Goal: Task Accomplishment & Management: Use online tool/utility

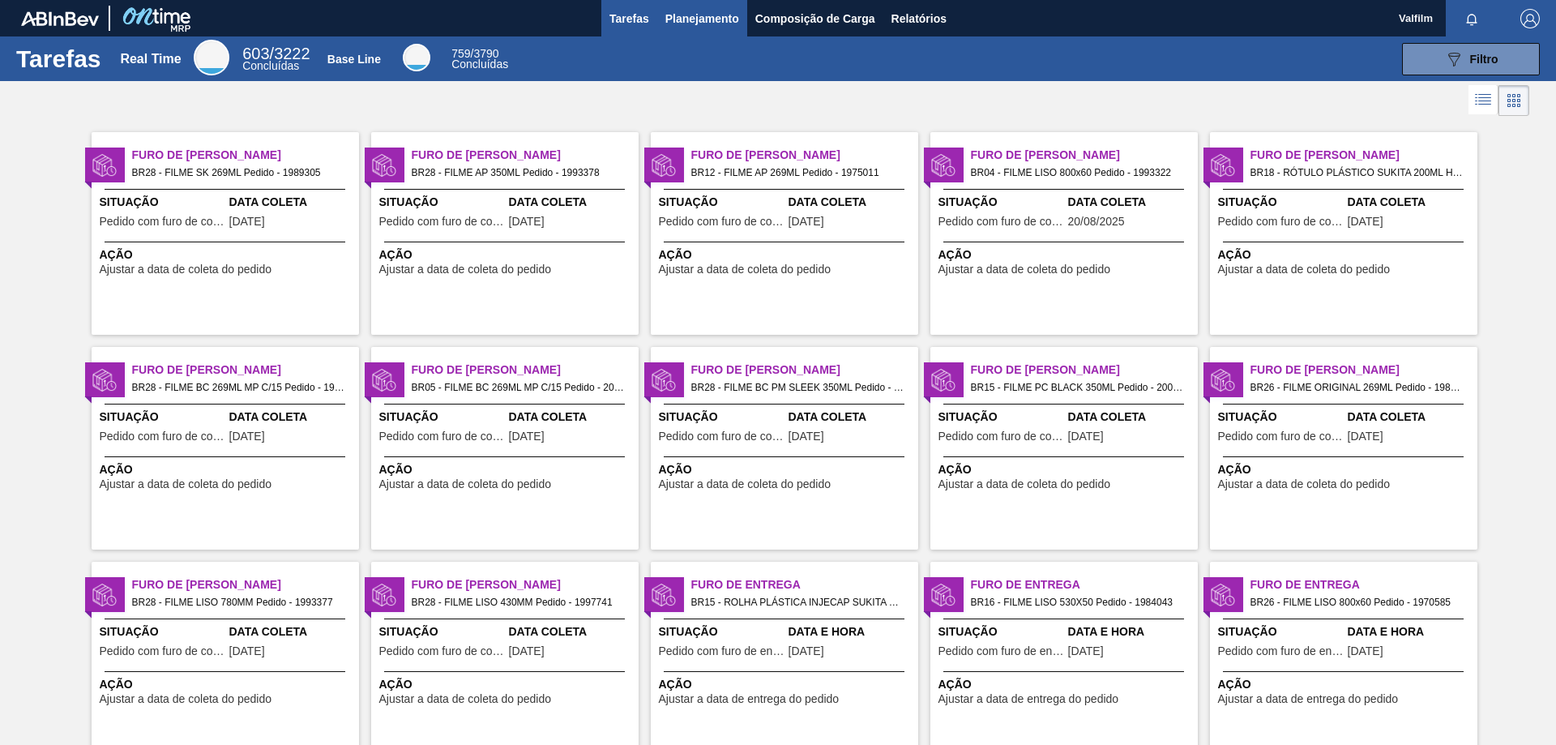
click at [700, 12] on span "Planejamento" at bounding box center [702, 18] width 74 height 19
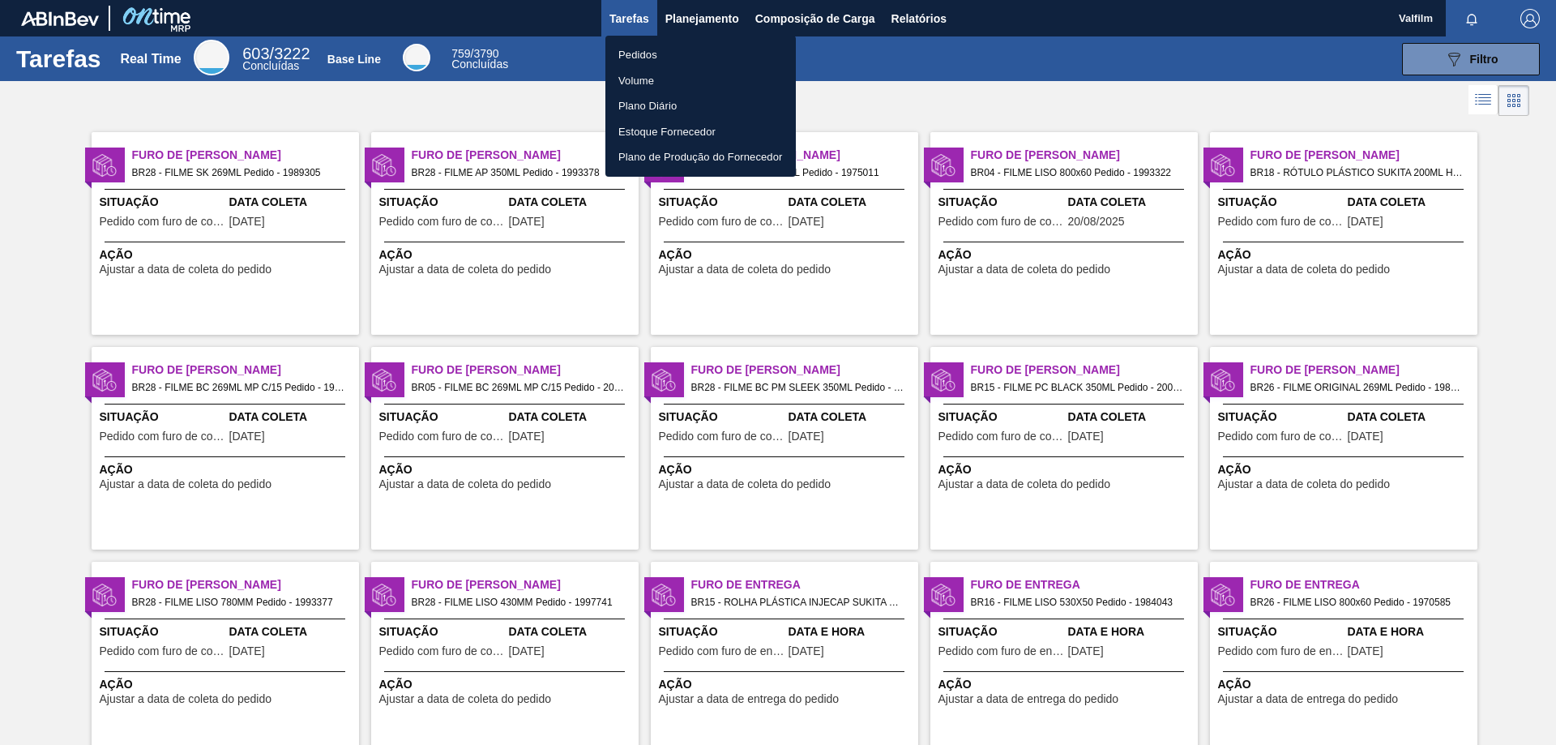
click at [791, 19] on div at bounding box center [778, 372] width 1556 height 745
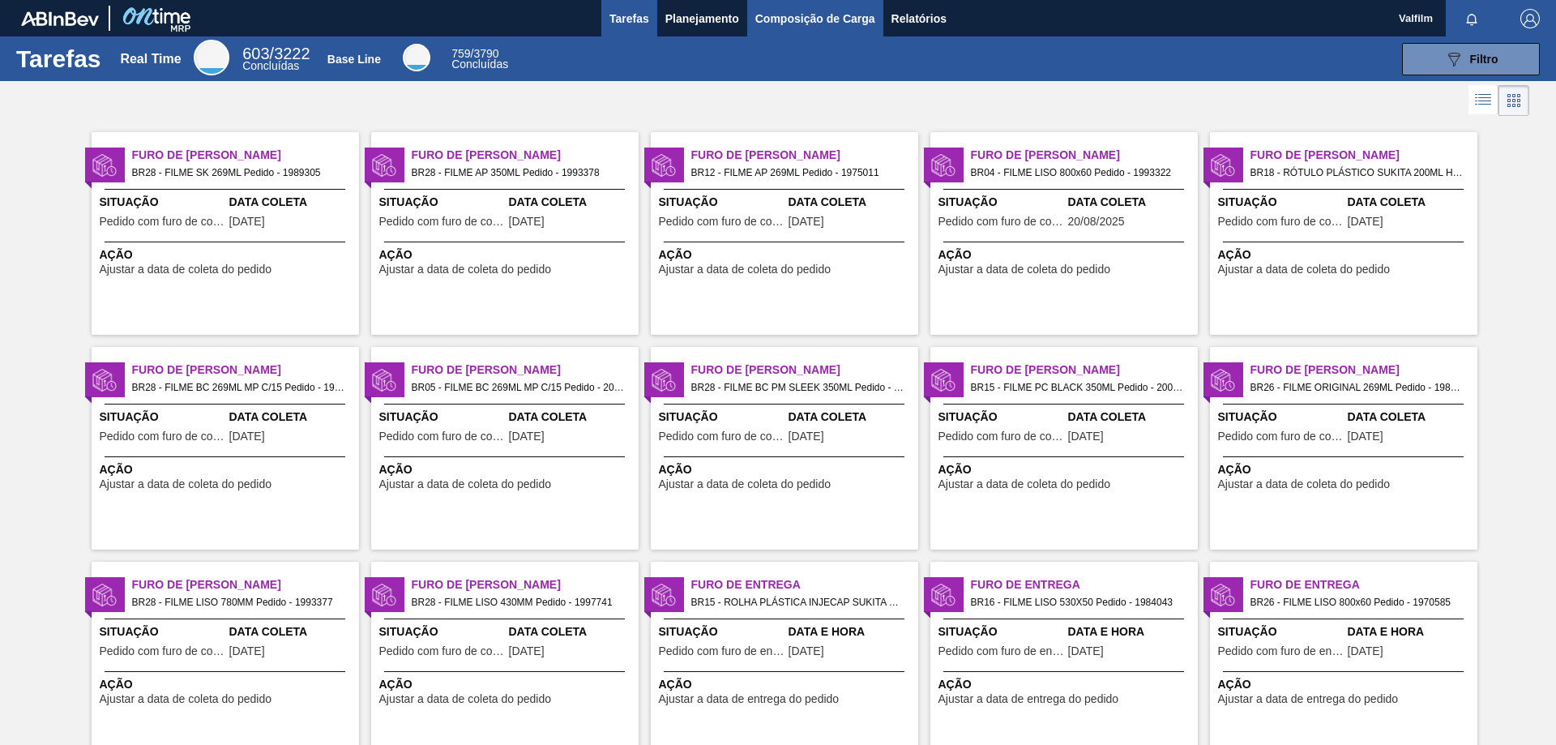
click at [803, 19] on span "Composição de Carga" at bounding box center [815, 18] width 120 height 19
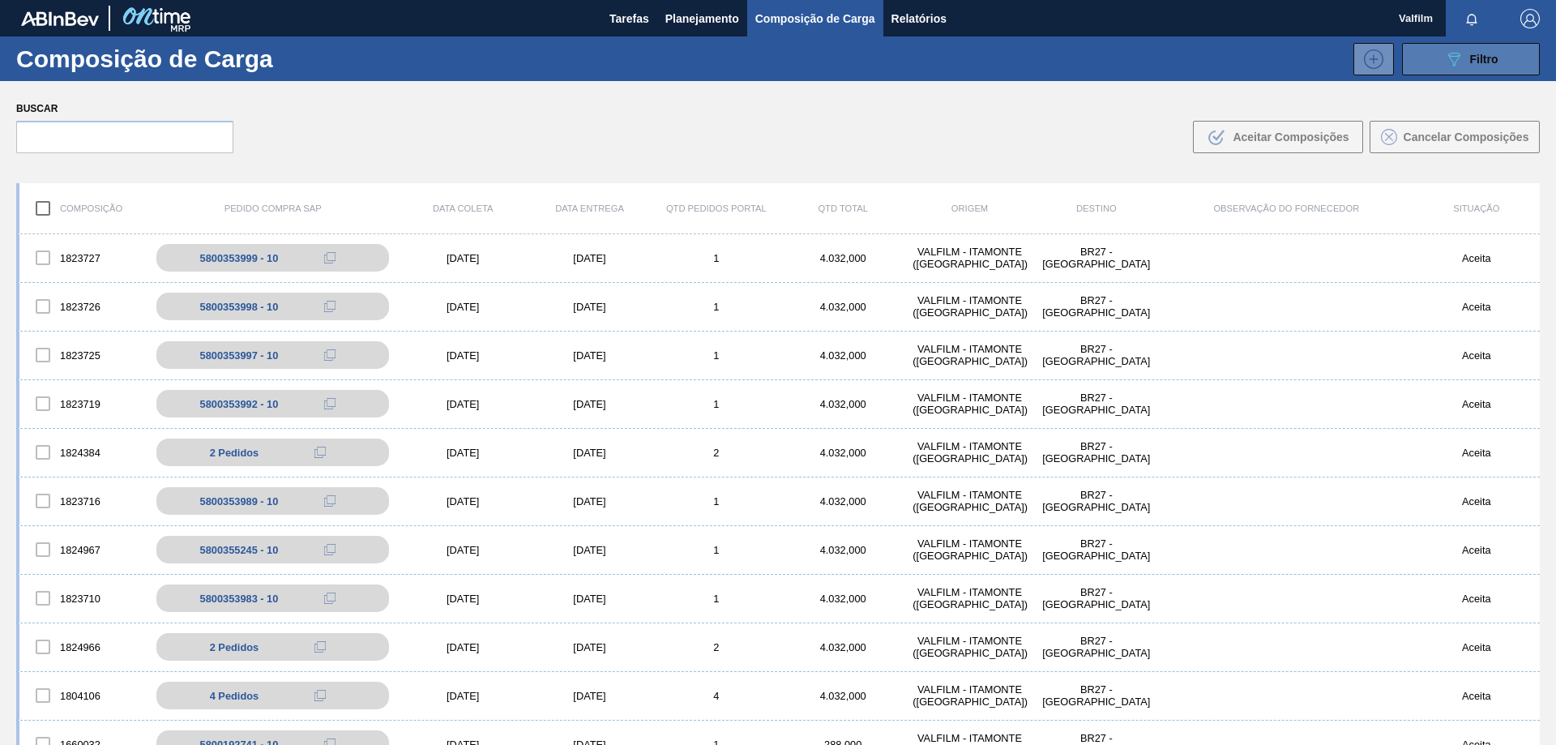
click at [1425, 67] on button "089F7B8B-B2A5-4AFE-B5C0-19BA573D28AC Filtro" at bounding box center [1471, 59] width 138 height 32
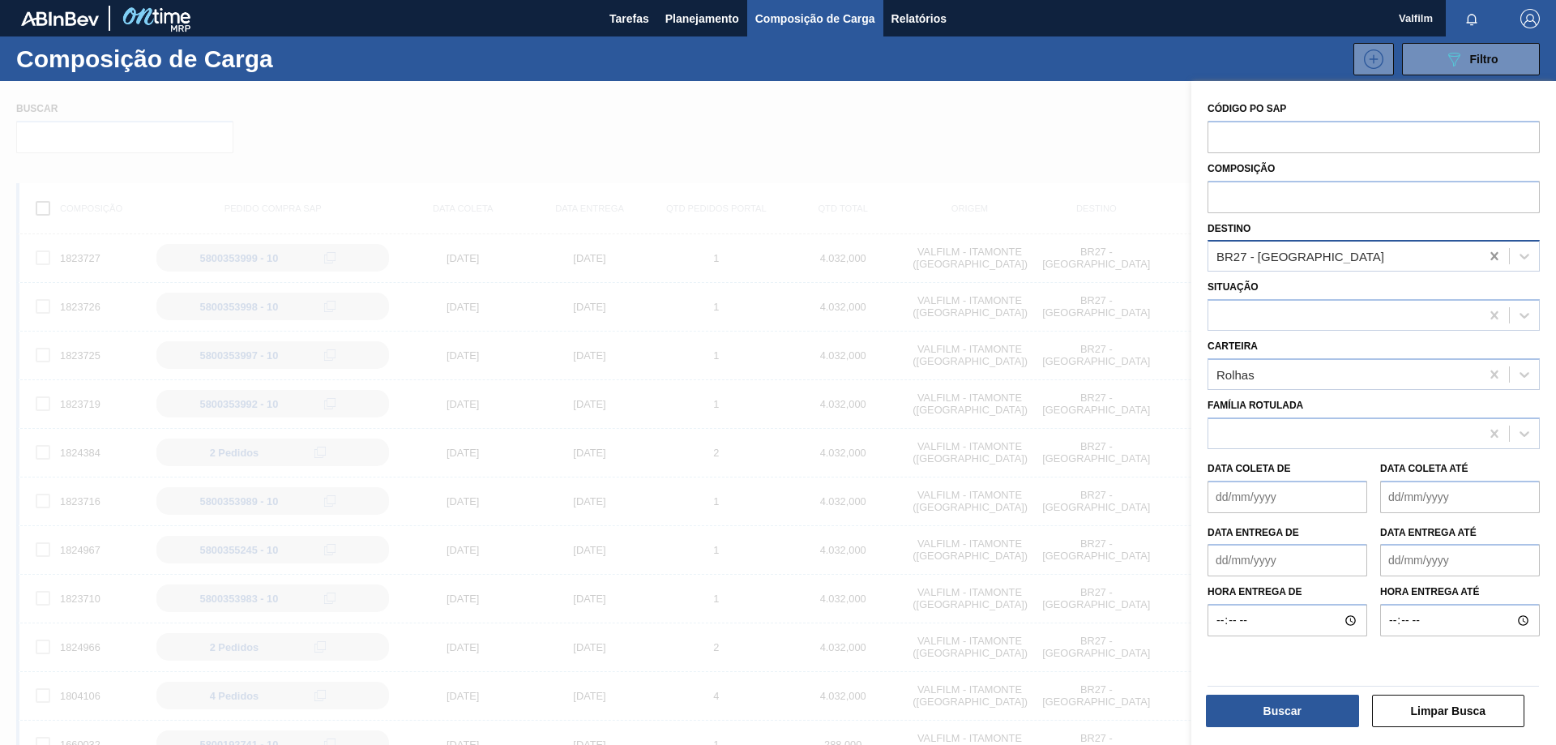
click at [1496, 258] on icon at bounding box center [1494, 256] width 16 height 16
type input "jundi"
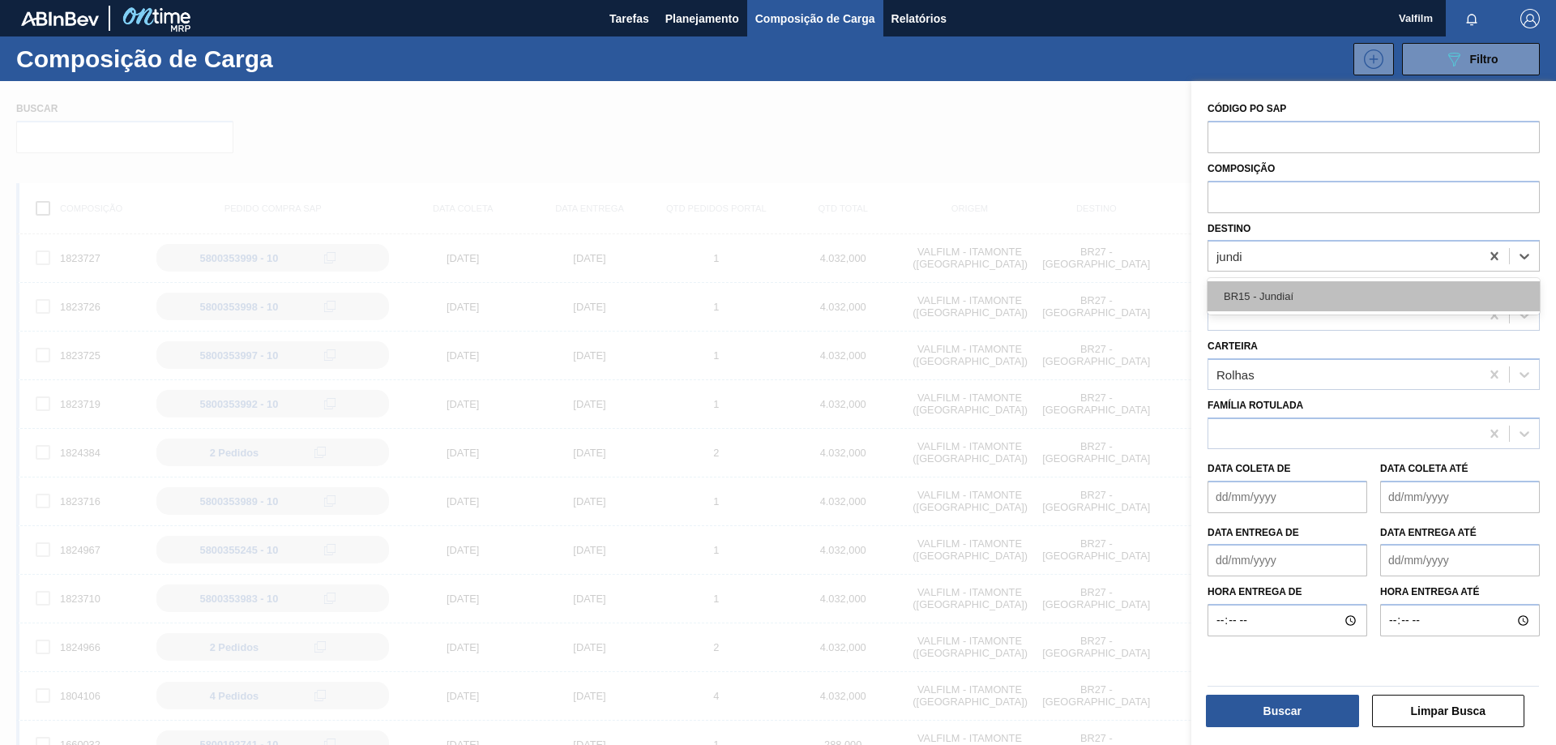
click at [1403, 302] on div "BR15 - Jundiaí" at bounding box center [1373, 296] width 332 height 30
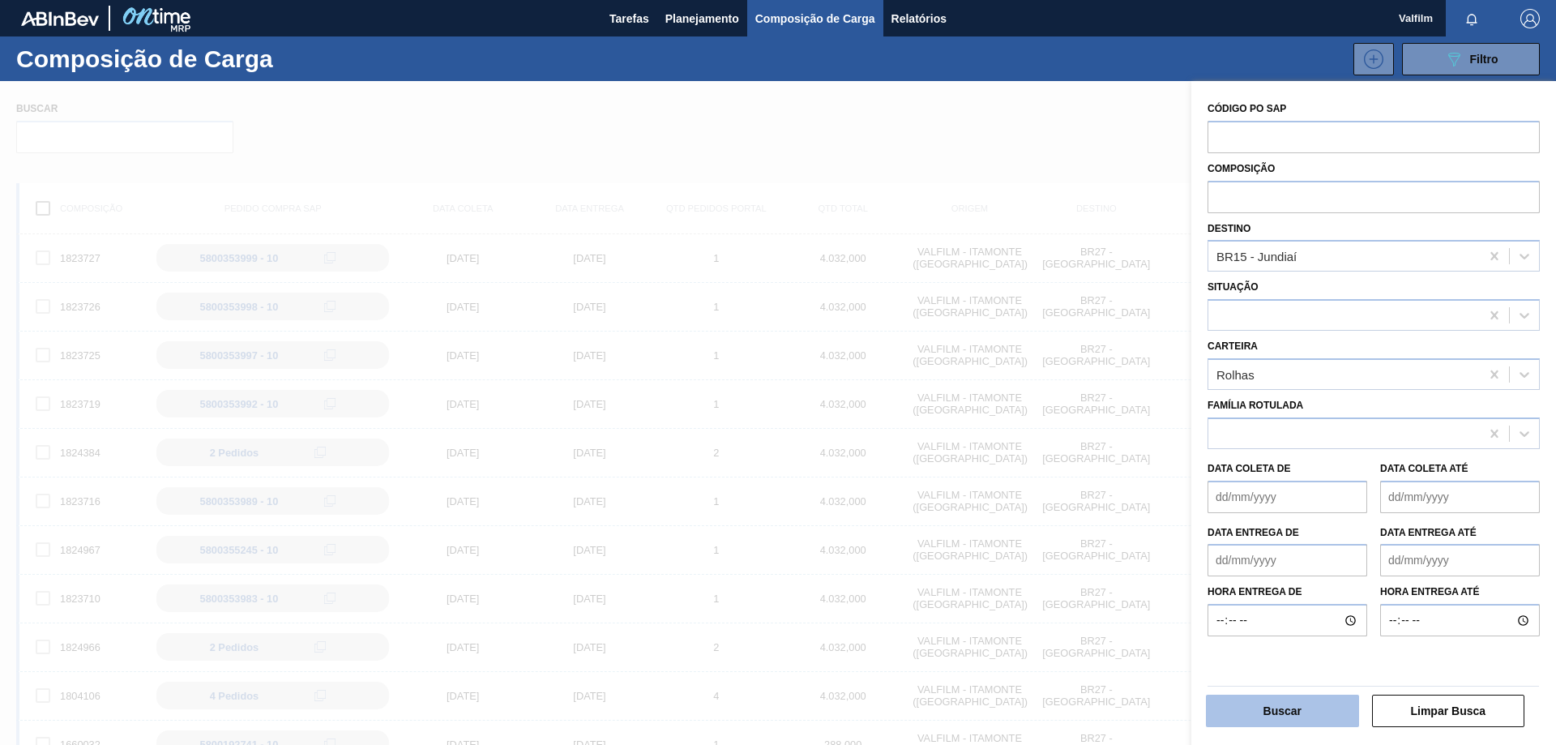
click at [1319, 706] on button "Buscar" at bounding box center [1282, 710] width 153 height 32
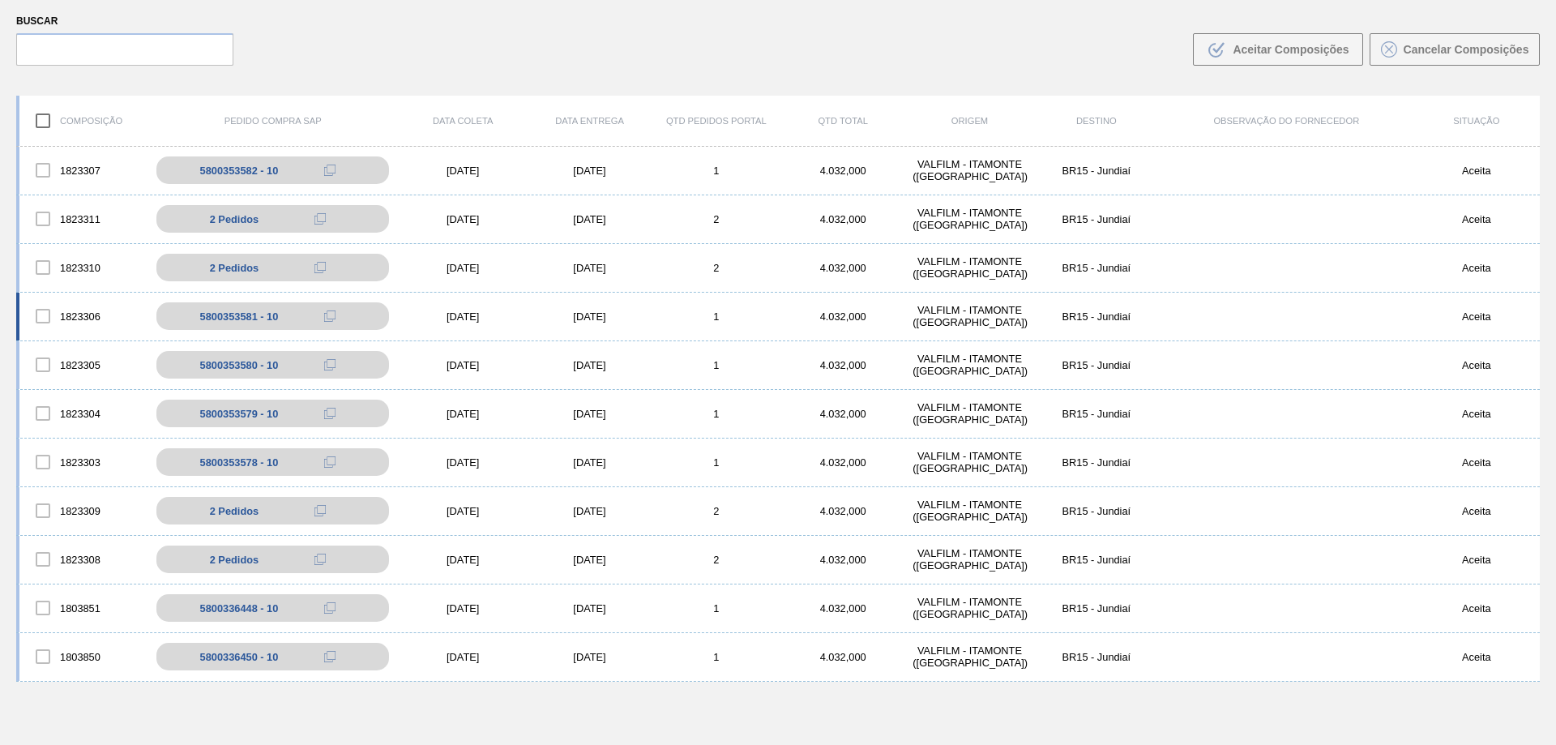
scroll to position [117, 0]
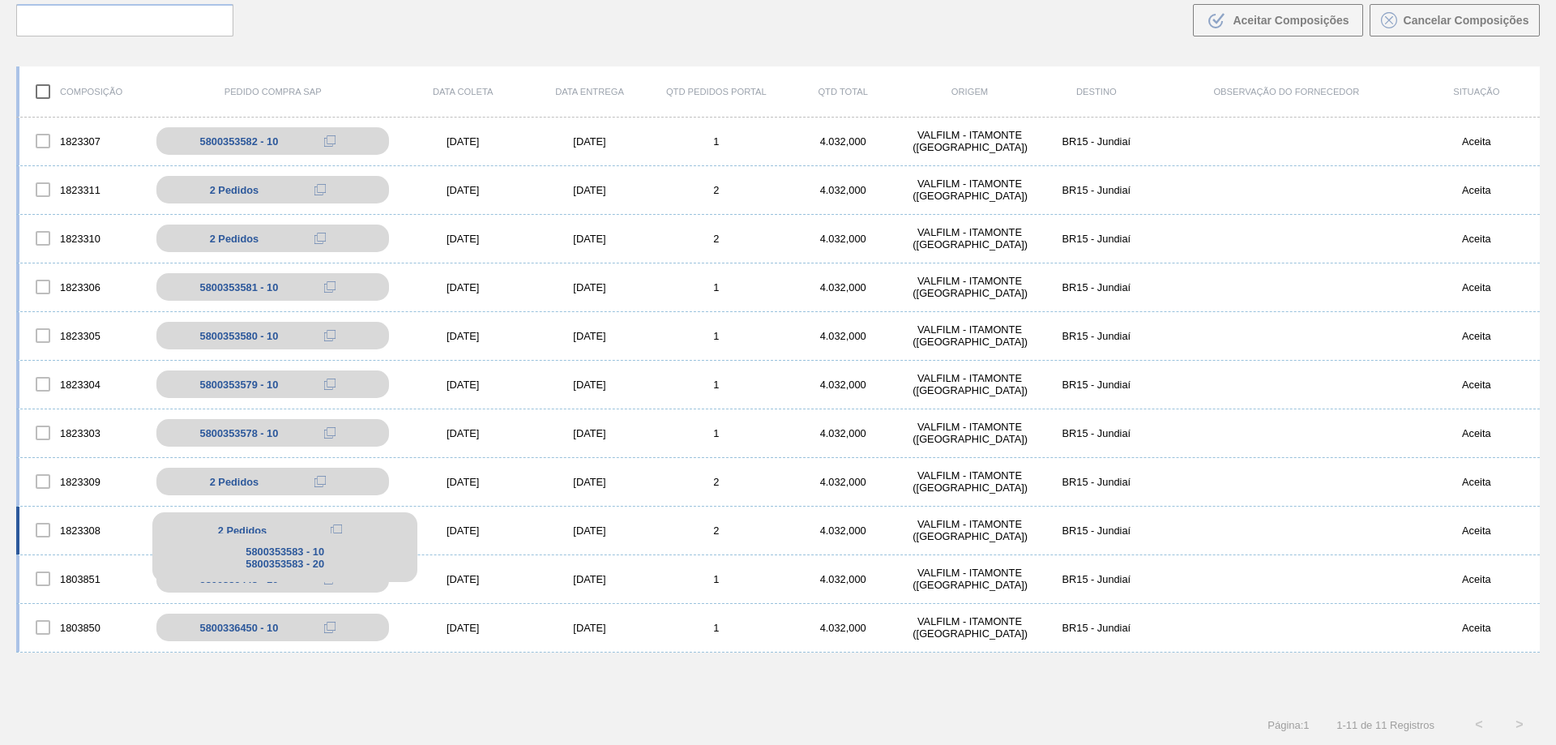
click at [288, 535] on div "5800353583 - 10 5800353583 - 20" at bounding box center [284, 557] width 265 height 49
click at [561, 525] on div "[DATE]" at bounding box center [589, 530] width 126 height 12
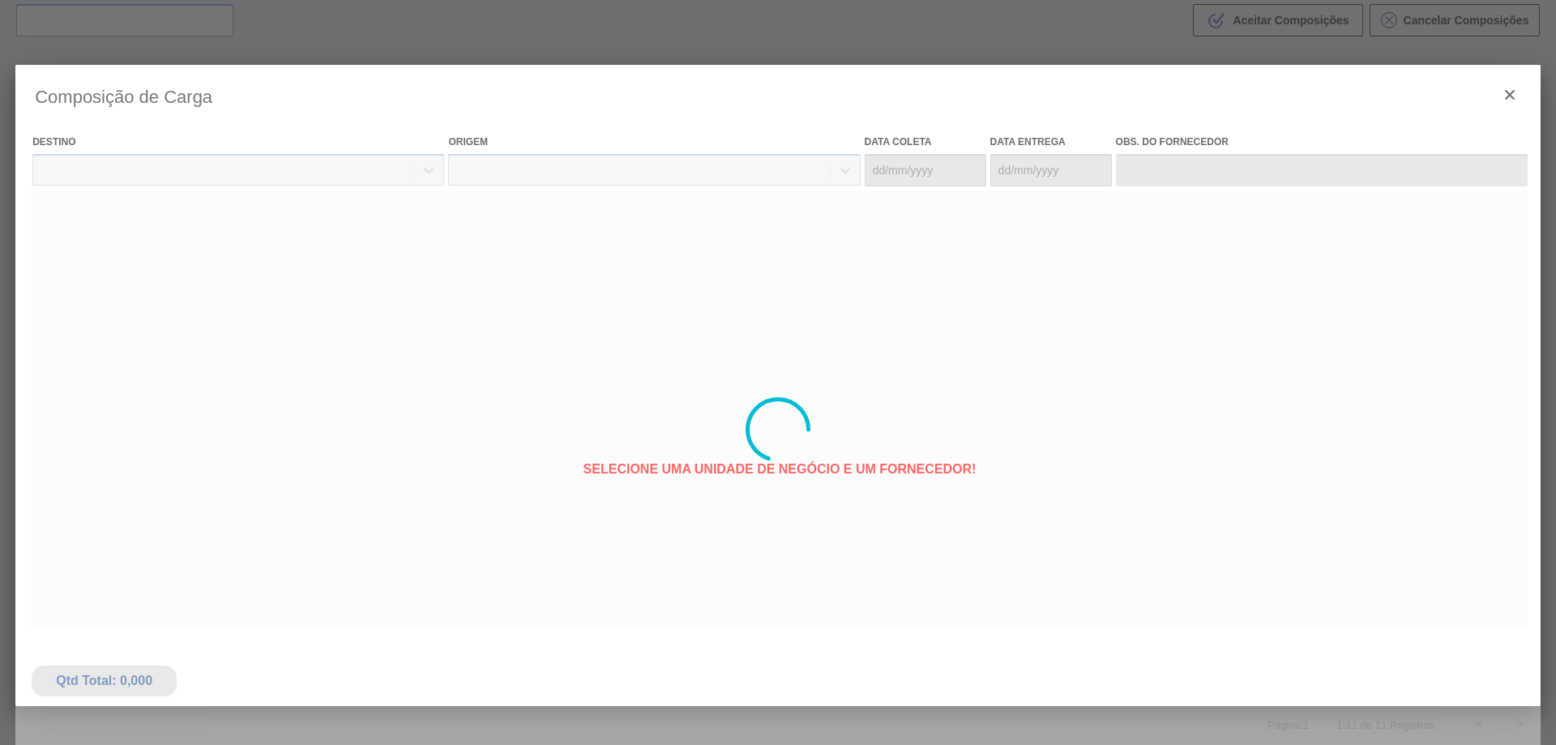
type coleta "[DATE]"
type entrega "[DATE]"
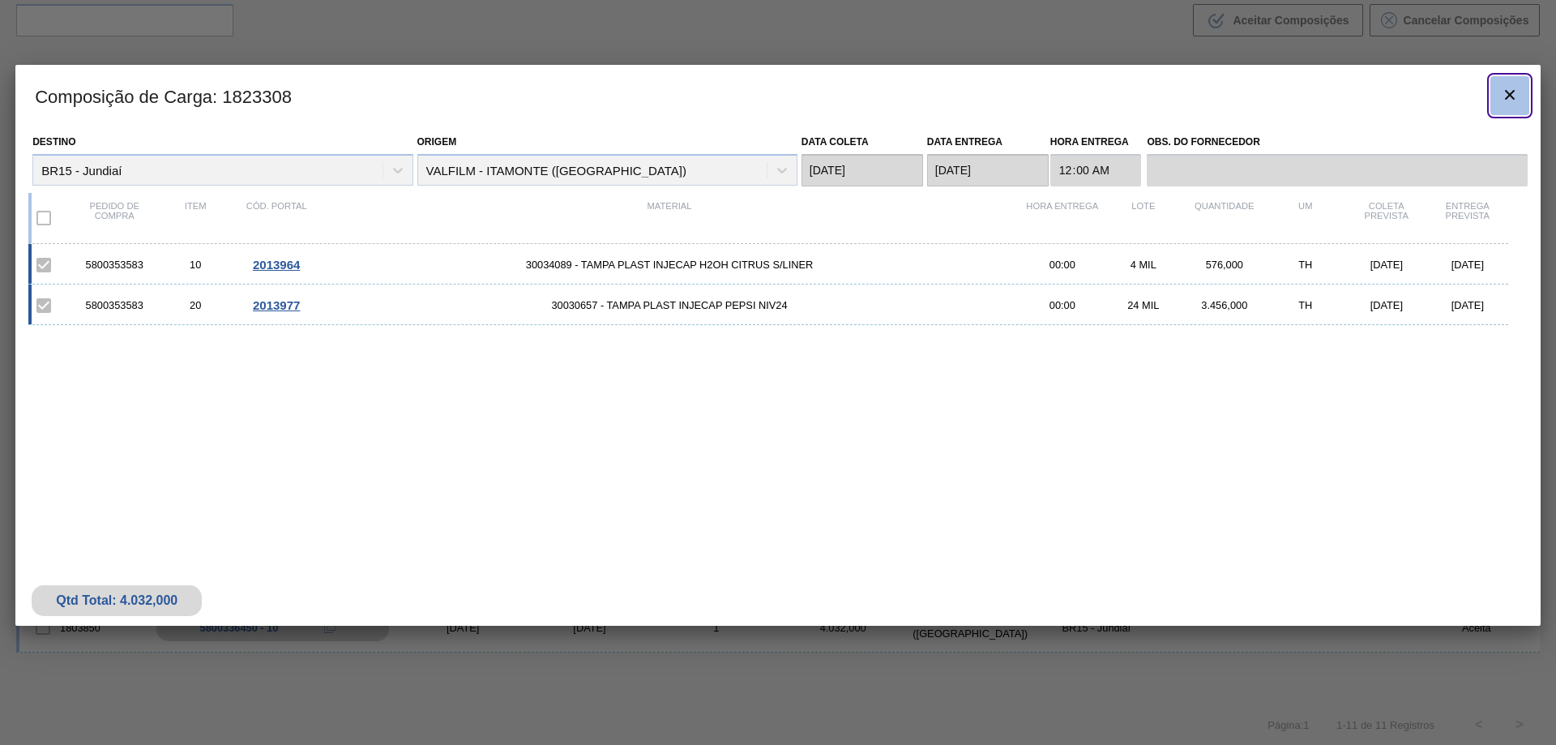
click at [1503, 99] on icon "botão de ícone" at bounding box center [1509, 94] width 19 height 19
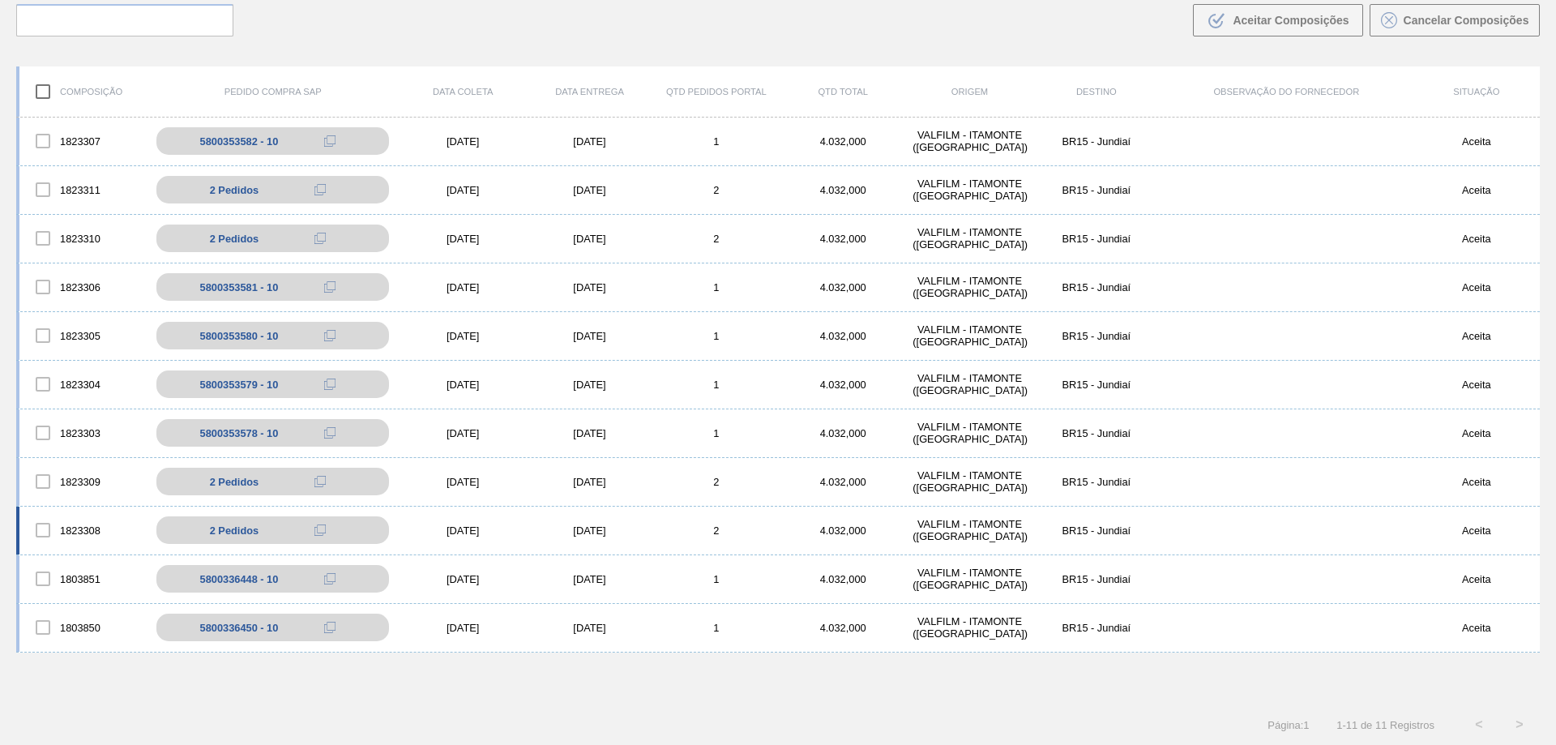
click at [598, 520] on div "1823308 2 Pedidos 5800353583 - 10 5800353583 - 20 [DATE] [DATE] 2 4.032,000 VAL…" at bounding box center [777, 530] width 1523 height 49
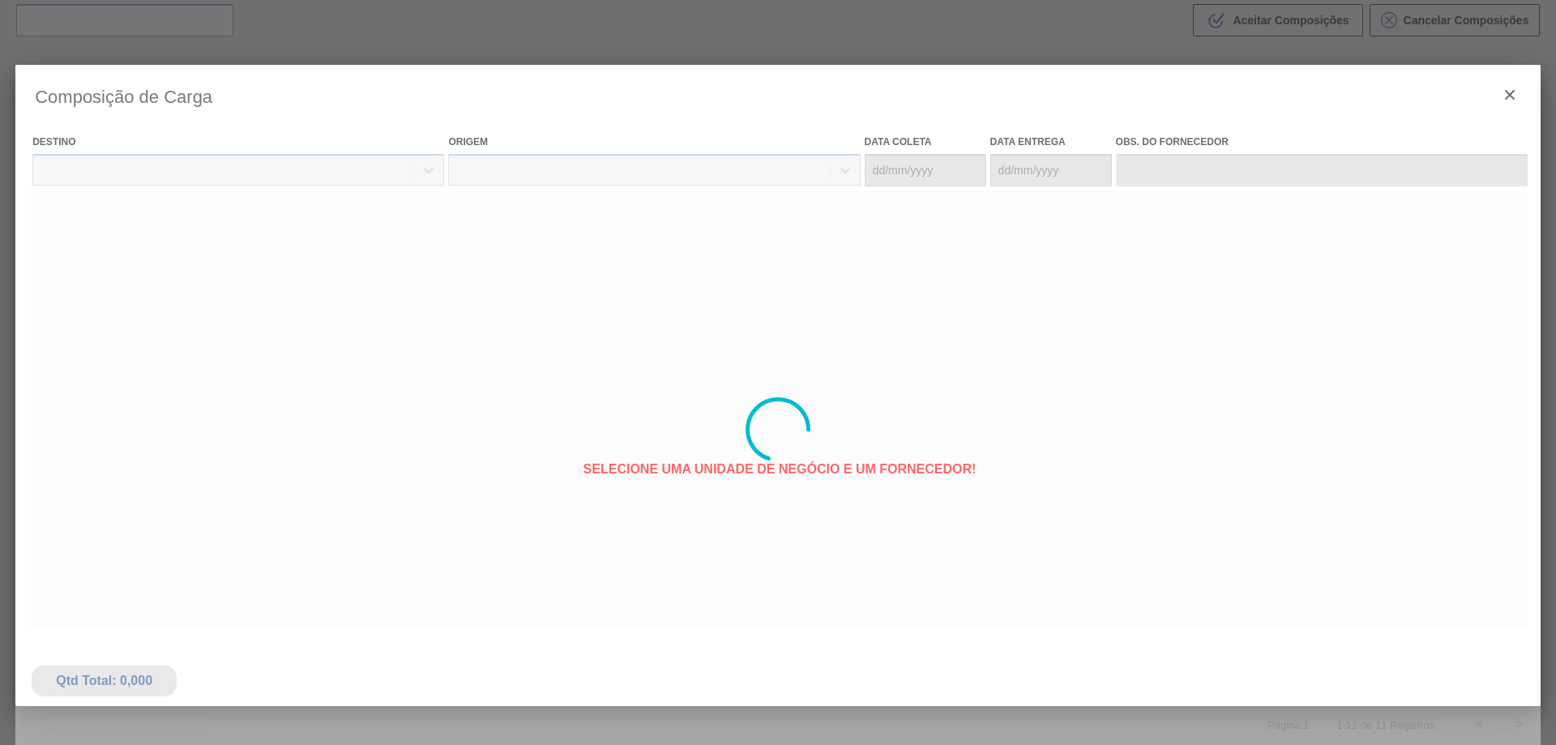
type coleta "[DATE]"
type entrega "[DATE]"
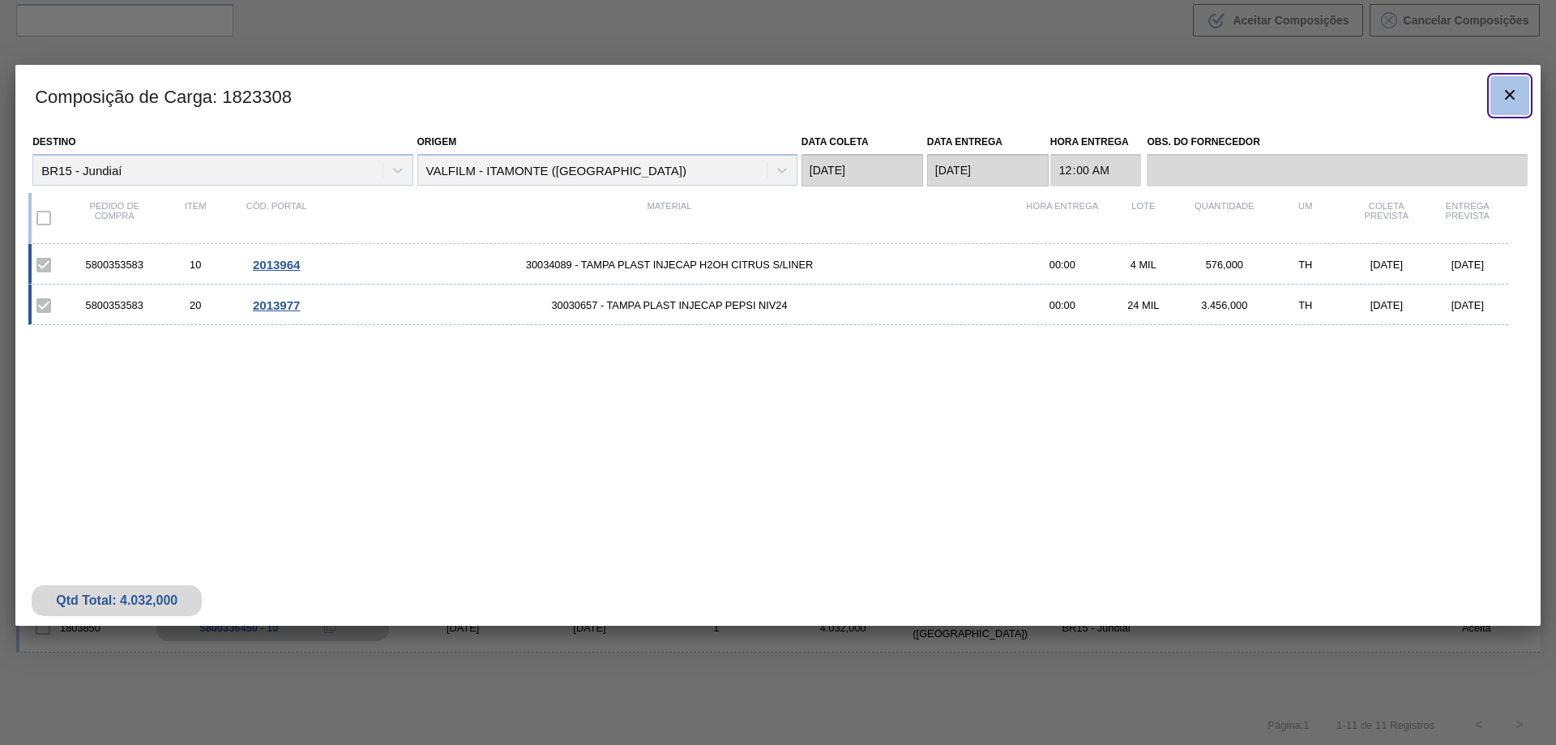
click at [1513, 94] on icon "botão de ícone" at bounding box center [1509, 94] width 19 height 19
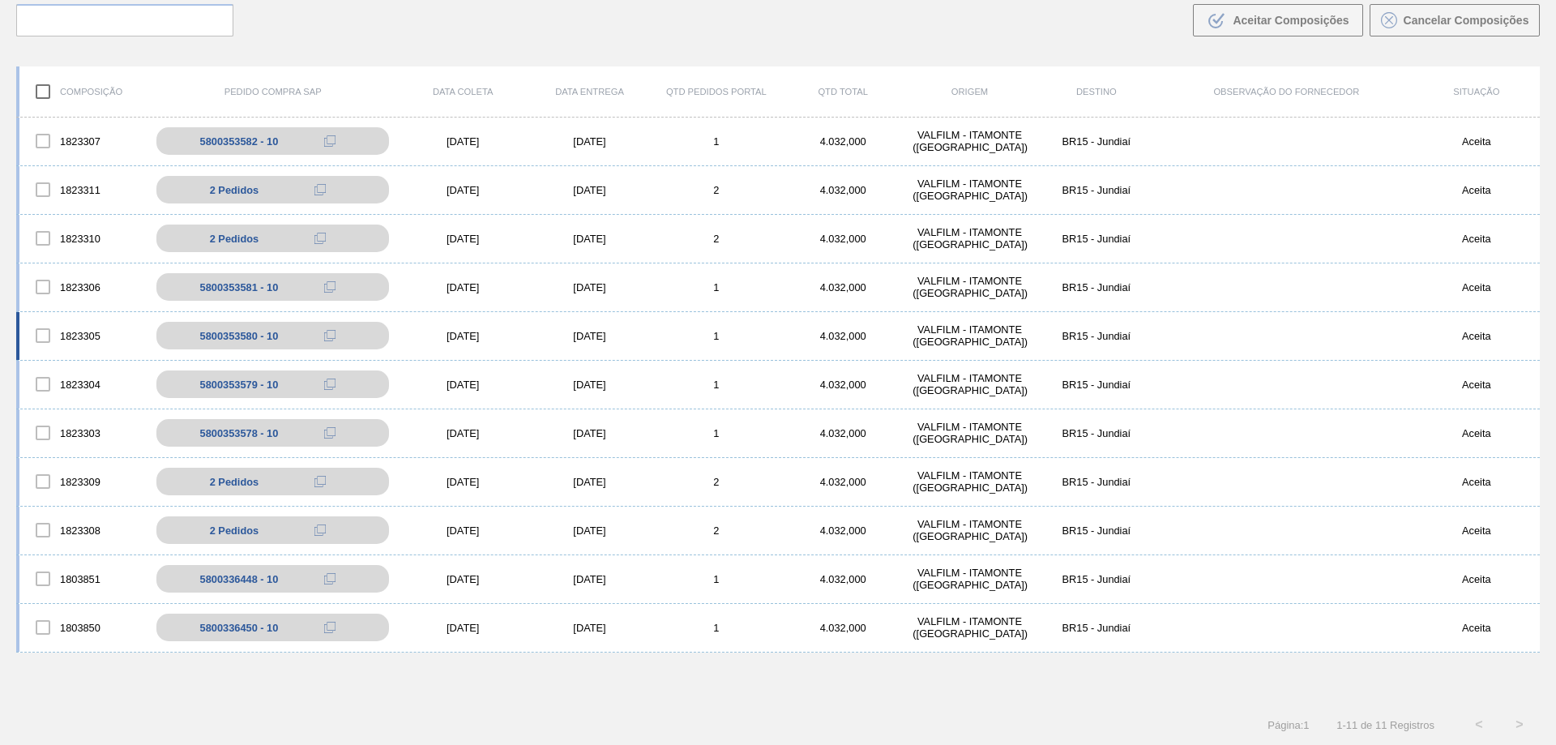
scroll to position [0, 0]
